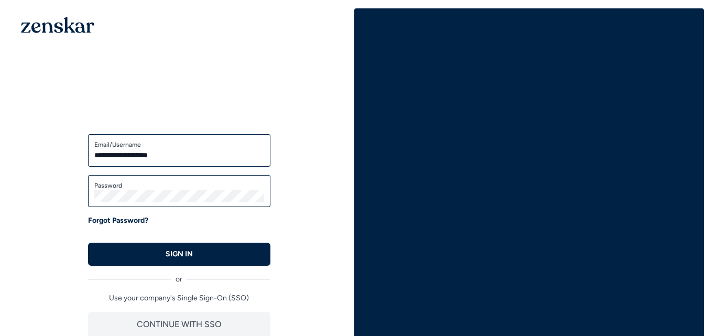
type input "**********"
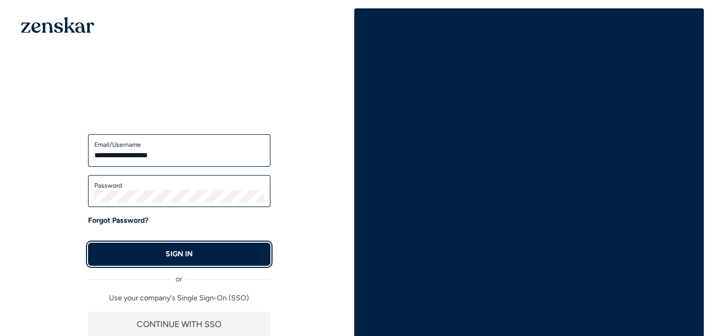
click at [147, 249] on button "SIGN IN" at bounding box center [179, 253] width 182 height 23
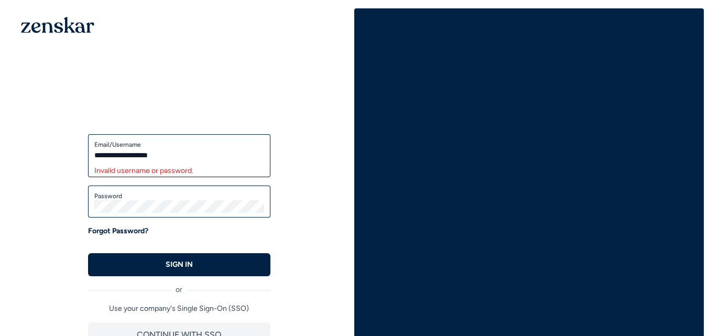
click at [173, 196] on label "Password" at bounding box center [179, 196] width 170 height 8
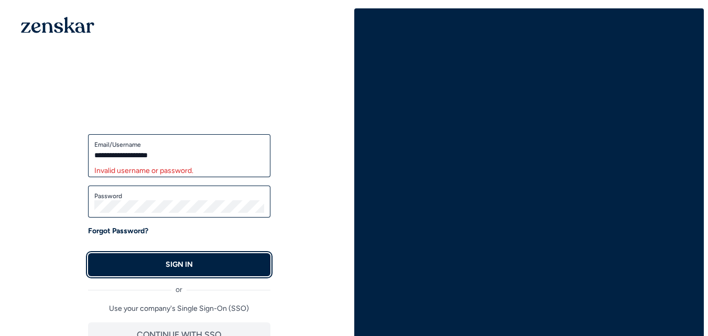
click at [213, 263] on button "SIGN IN" at bounding box center [179, 264] width 182 height 23
